Goal: Ask a question

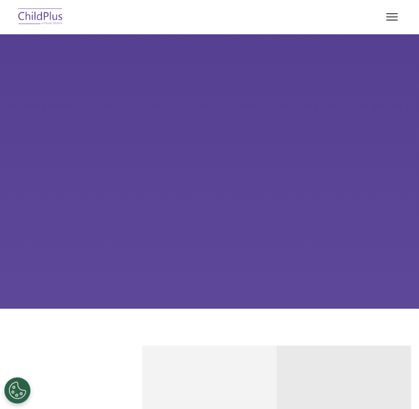
select select "MEDIUM"
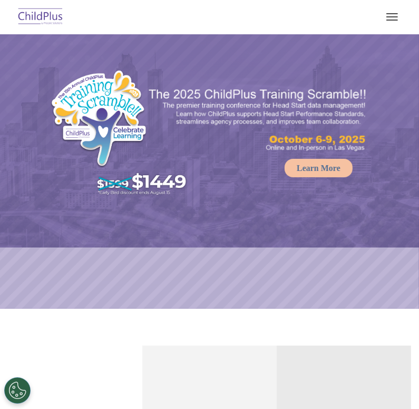
select select "MEDIUM"
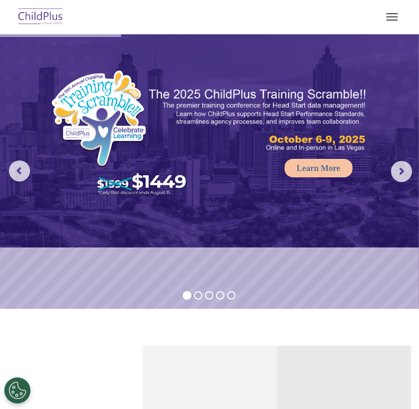
click at [392, 18] on button "button" at bounding box center [392, 16] width 22 height 17
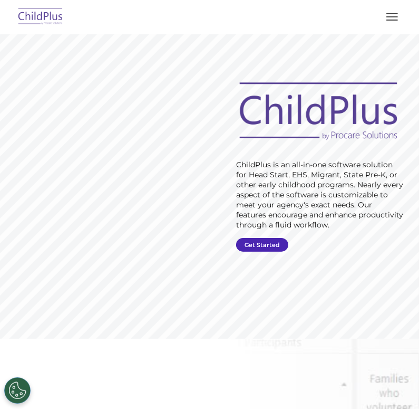
click at [263, 242] on link "Get Started" at bounding box center [262, 245] width 52 height 14
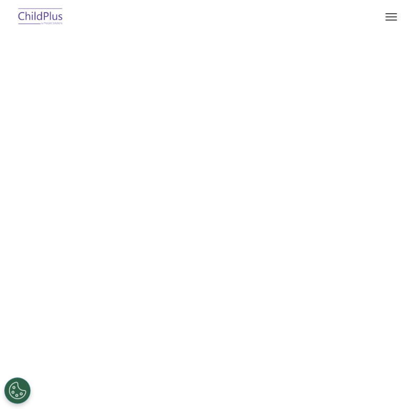
select select "MEDIUM"
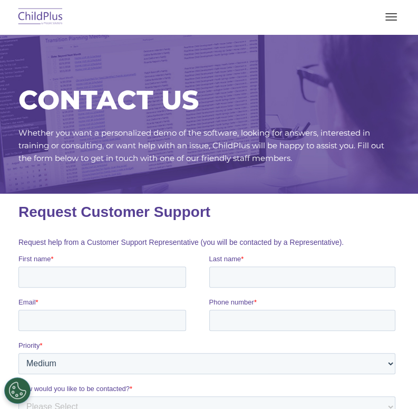
click at [288, 220] on h1 "Request Customer Support" at bounding box center [208, 211] width 381 height 17
